Goal: Task Accomplishment & Management: Manage account settings

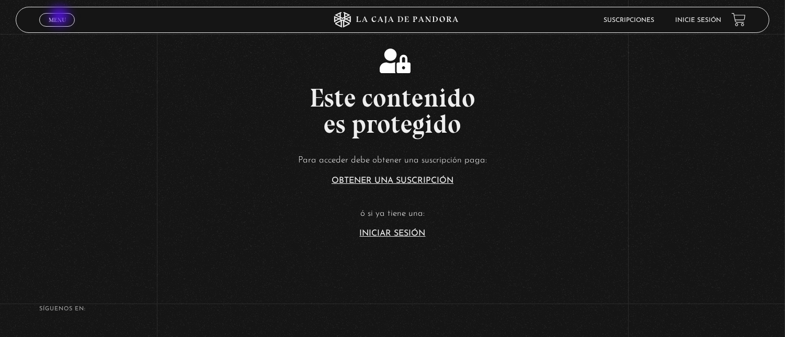
click at [61, 17] on span "Menu" at bounding box center [57, 20] width 17 height 6
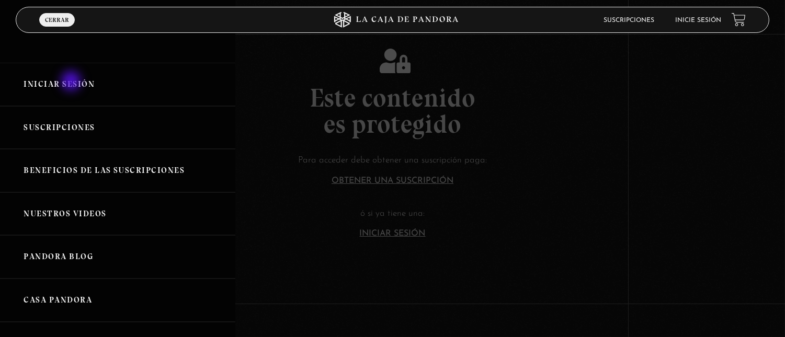
click at [72, 82] on link "Iniciar Sesión" at bounding box center [117, 84] width 235 height 43
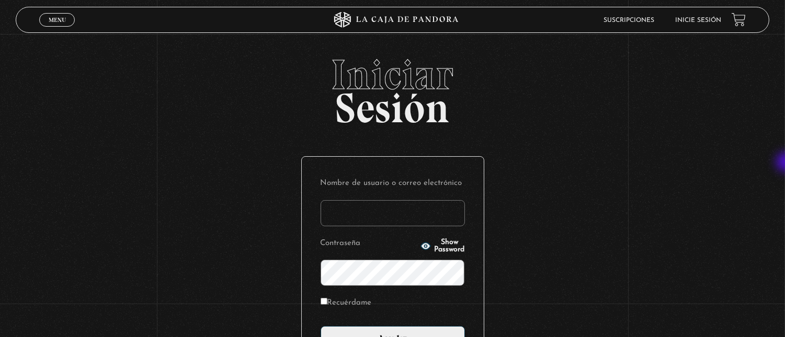
type input "angieesquiv05@gmail.com"
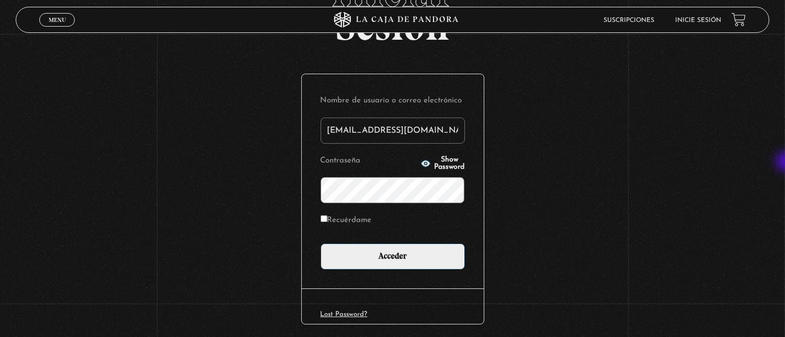
scroll to position [84, 0]
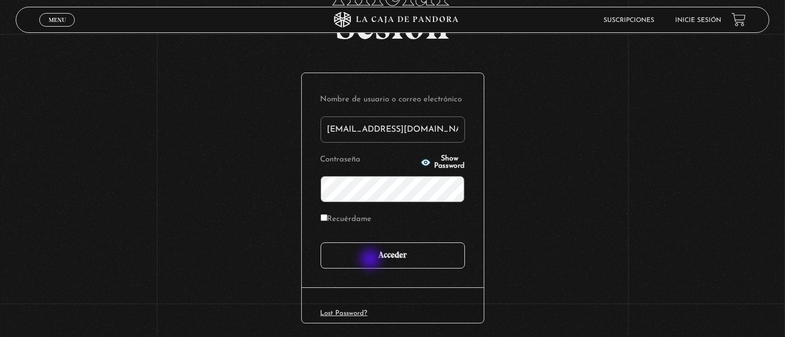
click at [371, 260] on input "Acceder" at bounding box center [393, 256] width 144 height 26
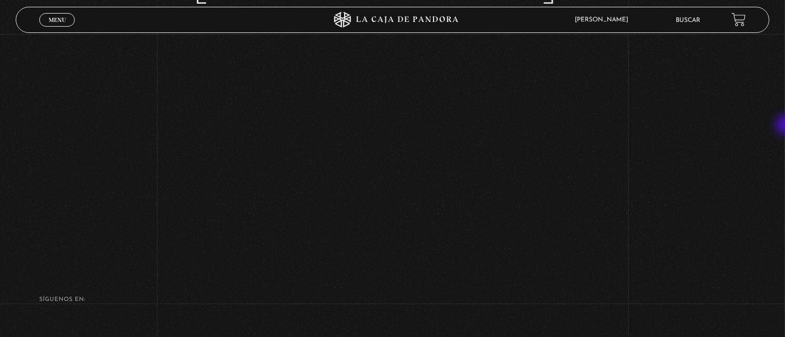
scroll to position [132, 0]
